Goal: Task Accomplishment & Management: Manage account settings

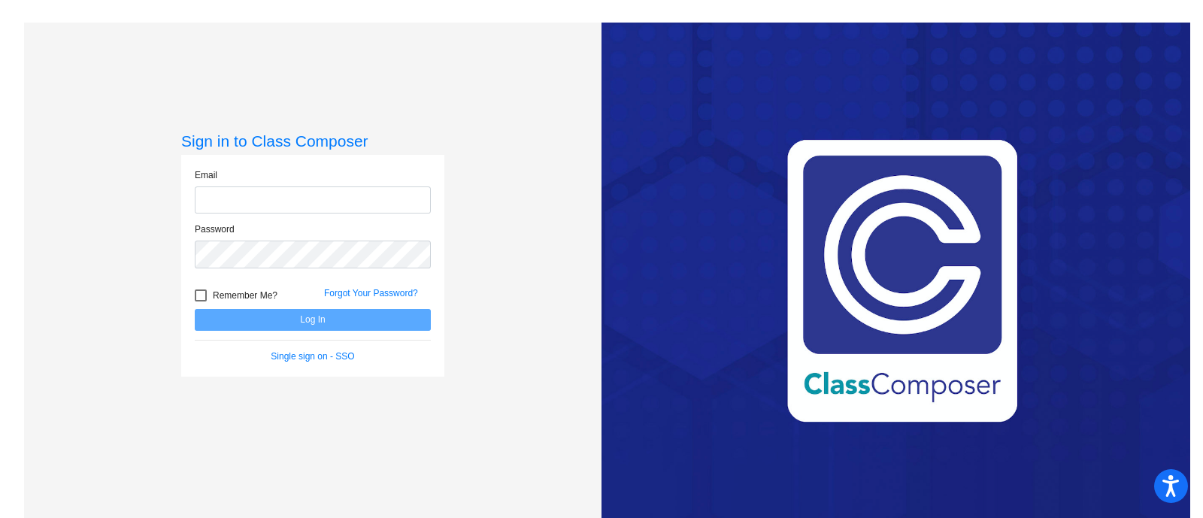
type input "[PERSON_NAME][EMAIL_ADDRESS][PERSON_NAME][DOMAIN_NAME]"
click at [320, 318] on button "Log In" at bounding box center [313, 320] width 236 height 22
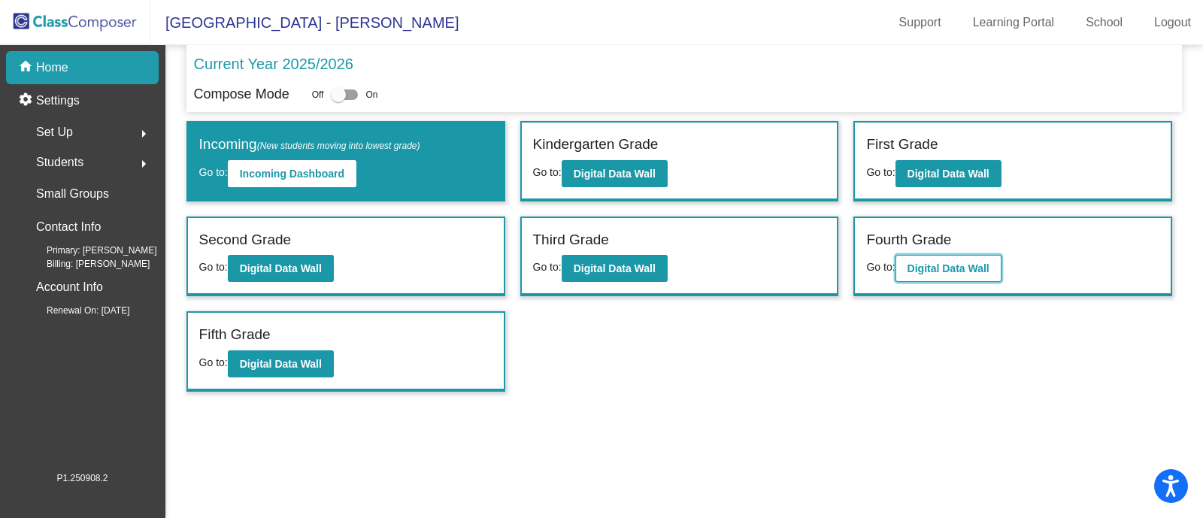
click at [947, 262] on b "Digital Data Wall" at bounding box center [949, 268] width 82 height 12
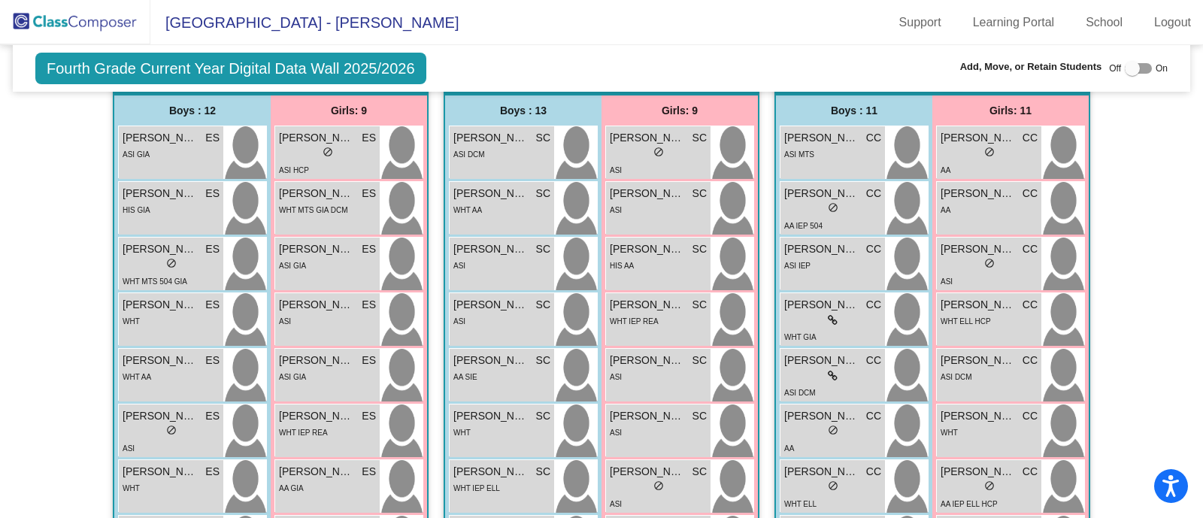
scroll to position [1238, 0]
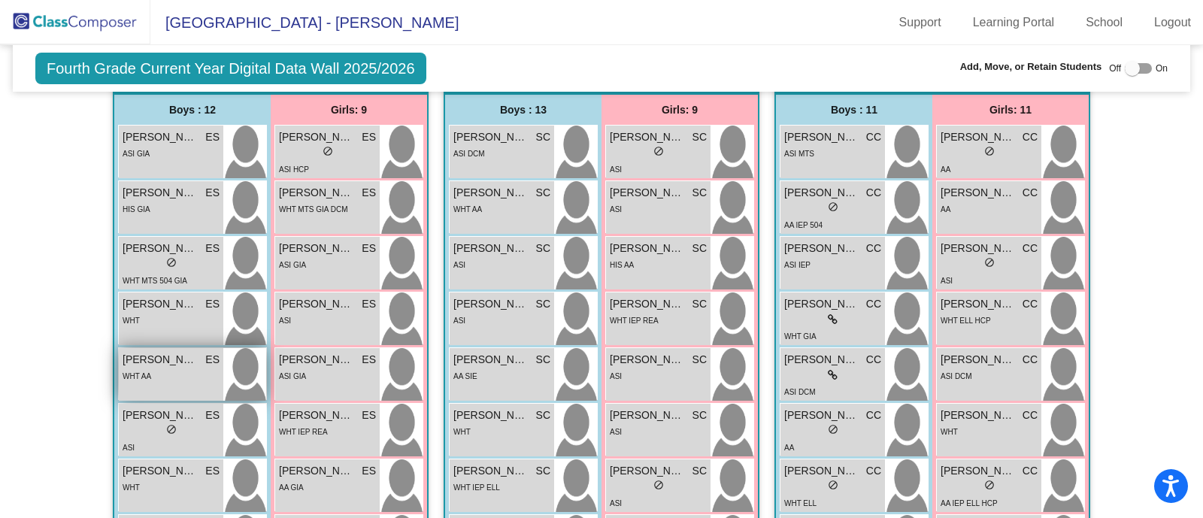
click at [162, 352] on span "Milo Smittle" at bounding box center [160, 360] width 75 height 16
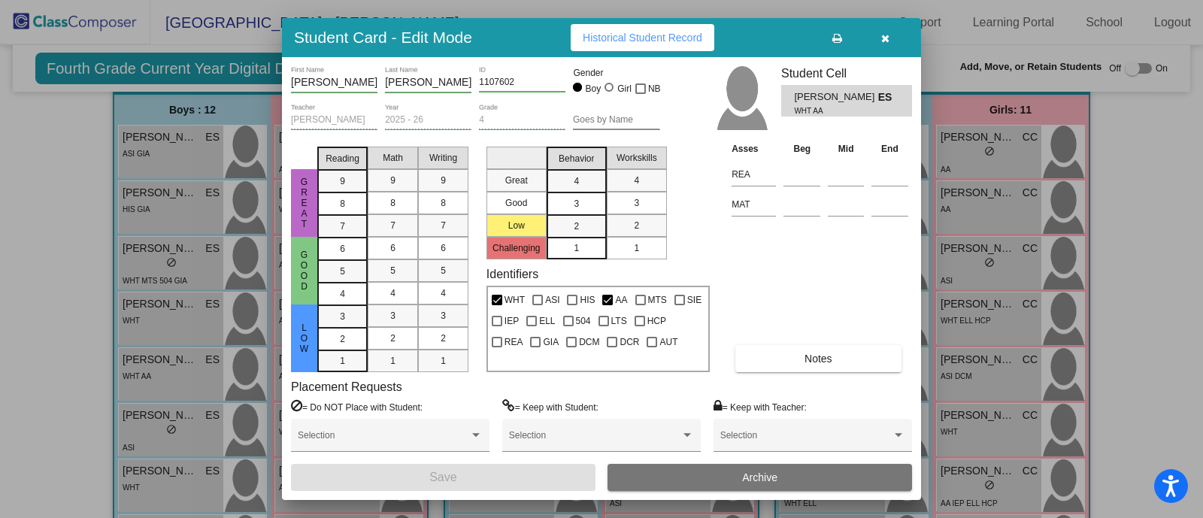
click at [751, 480] on span "Archive" at bounding box center [759, 477] width 35 height 12
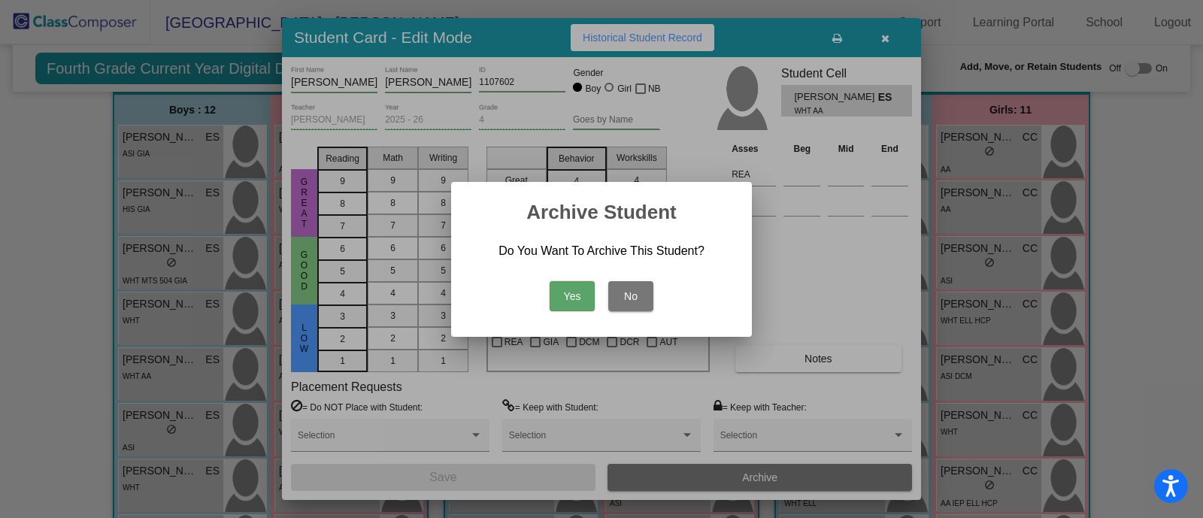
click at [581, 290] on button "Yes" at bounding box center [572, 296] width 45 height 30
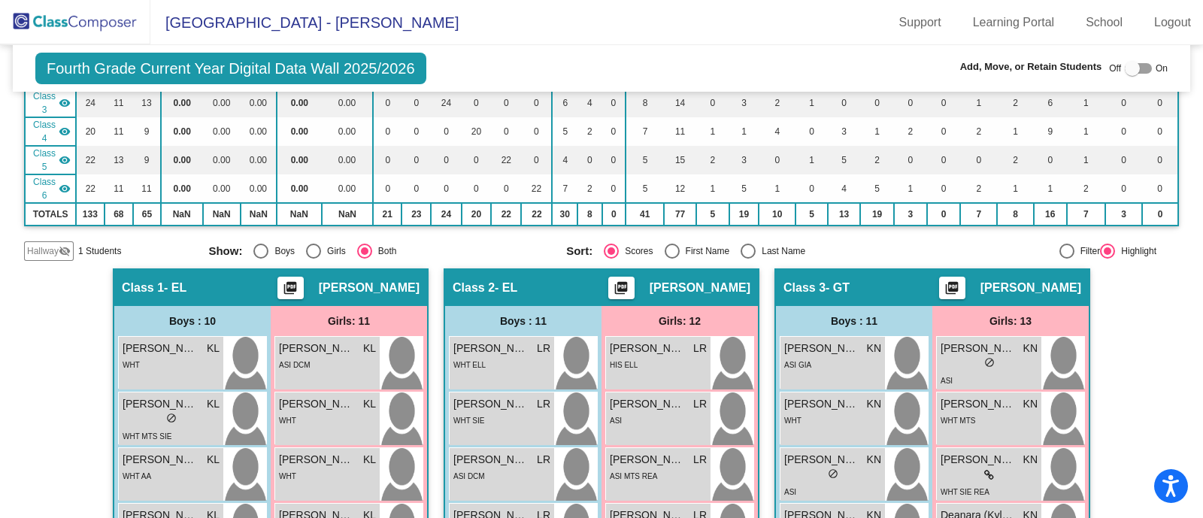
scroll to position [0, 0]
